Goal: Navigation & Orientation: Go to known website

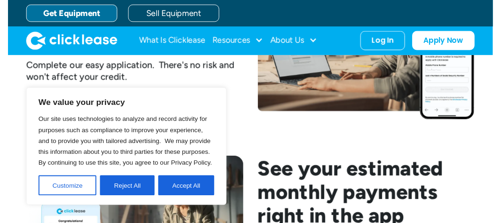
scroll to position [1042, 0]
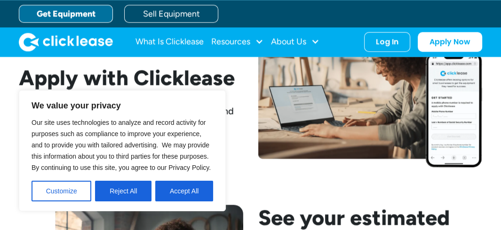
click at [182, 185] on button "Accept All" at bounding box center [184, 191] width 58 height 21
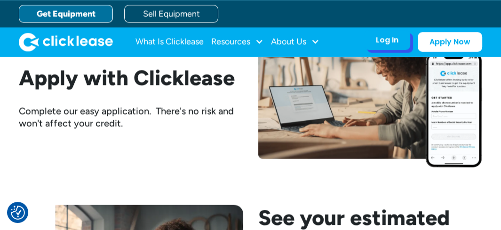
click at [395, 40] on div "Log In" at bounding box center [387, 39] width 23 height 9
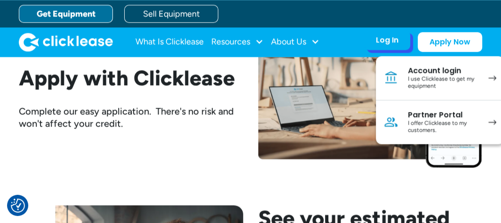
click at [435, 75] on div "I use Clicklease to get my equipment" at bounding box center [443, 82] width 71 height 15
